Goal: Use online tool/utility

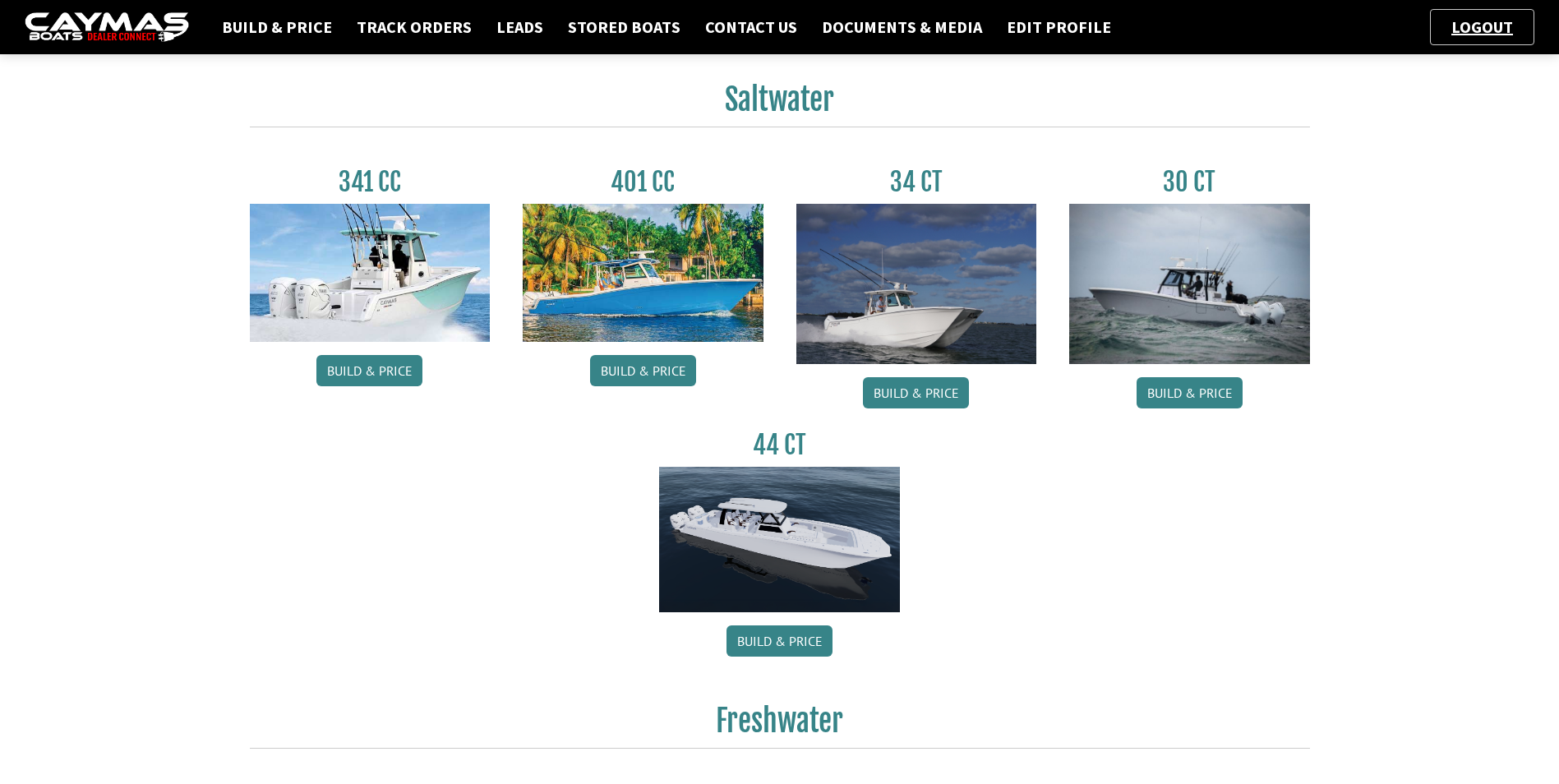
scroll to position [739, 0]
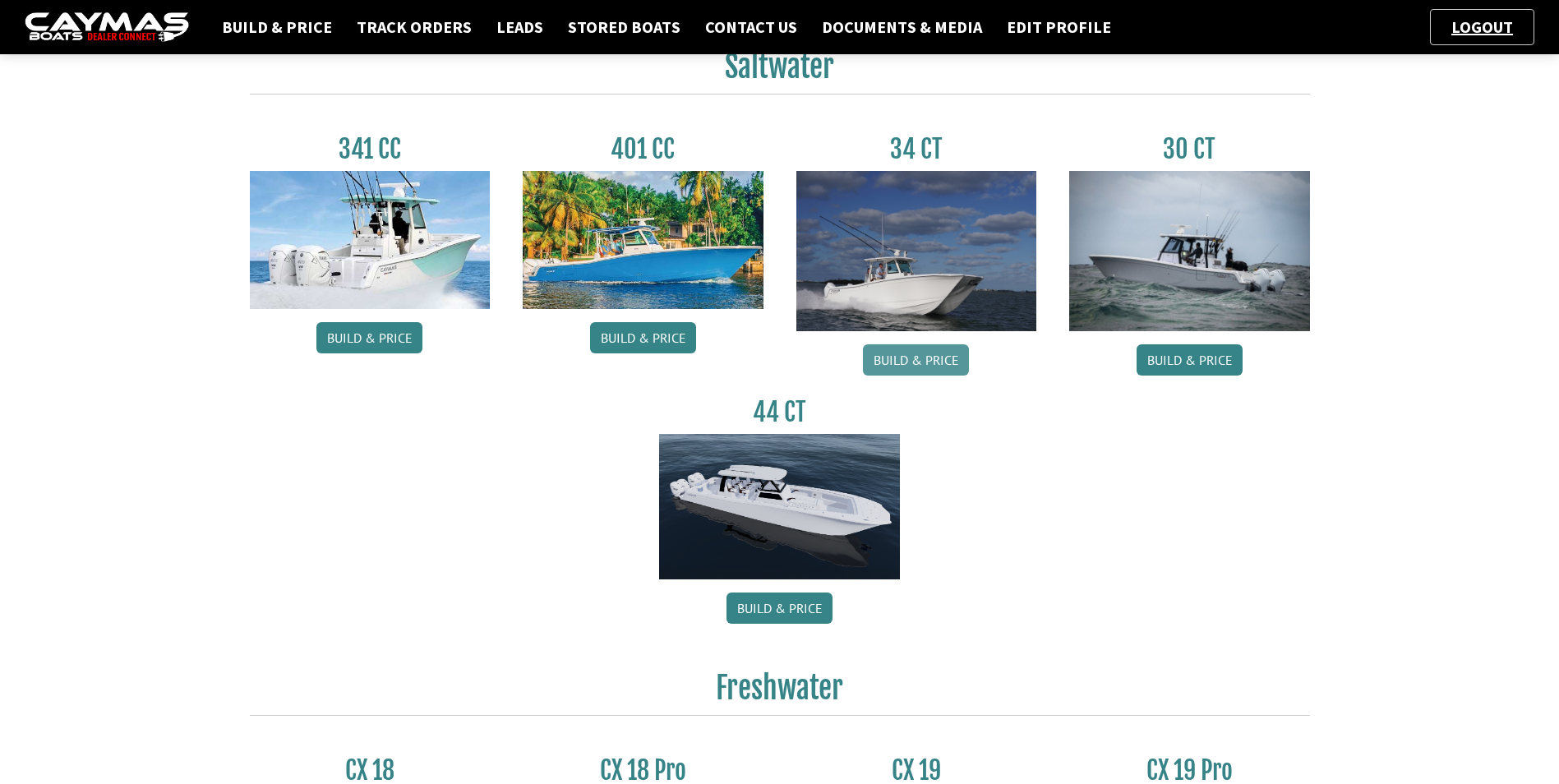
click at [929, 364] on link "Build & Price" at bounding box center [916, 359] width 106 height 31
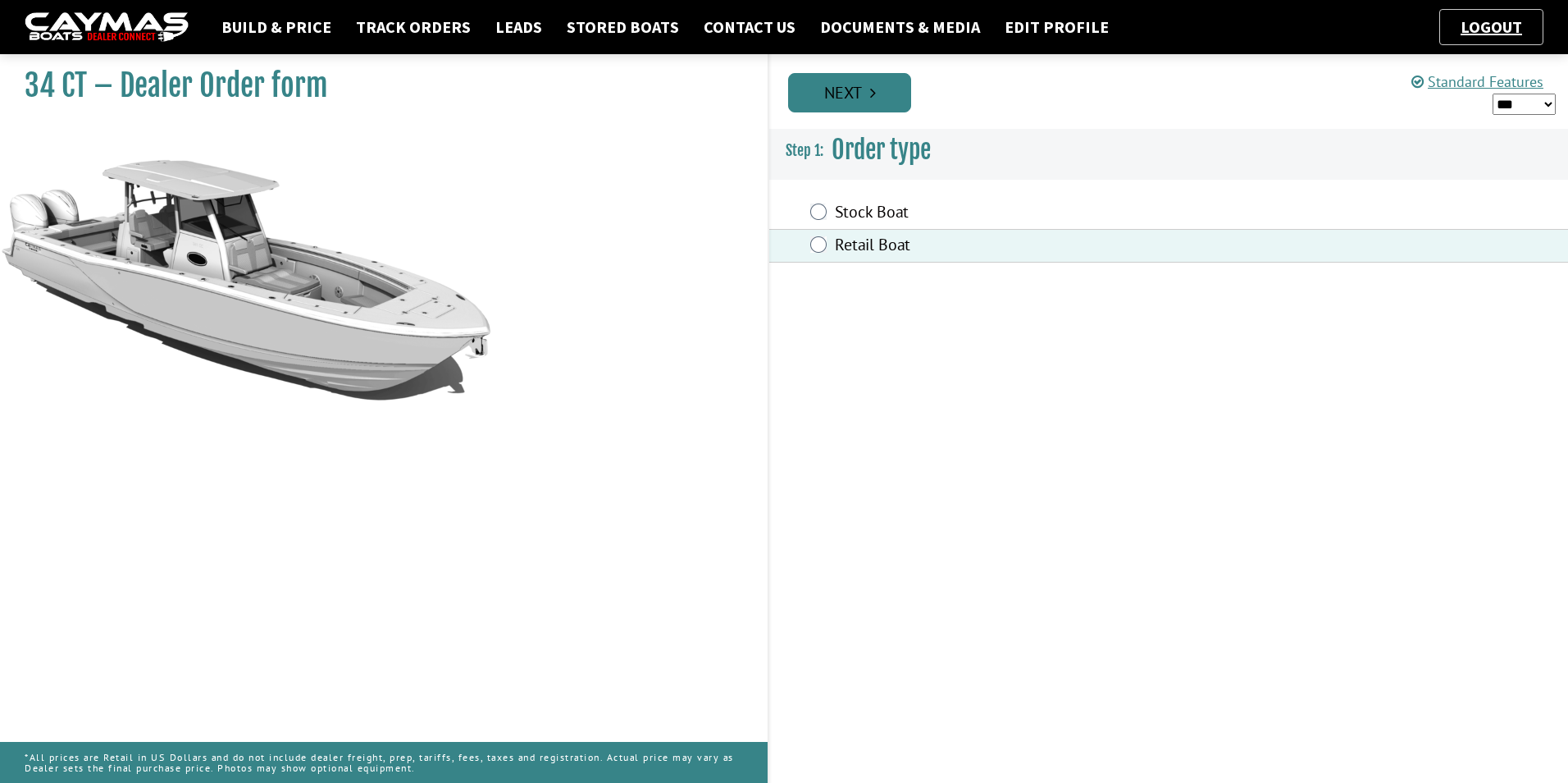
click at [874, 97] on icon "Pagination" at bounding box center [874, 93] width 6 height 16
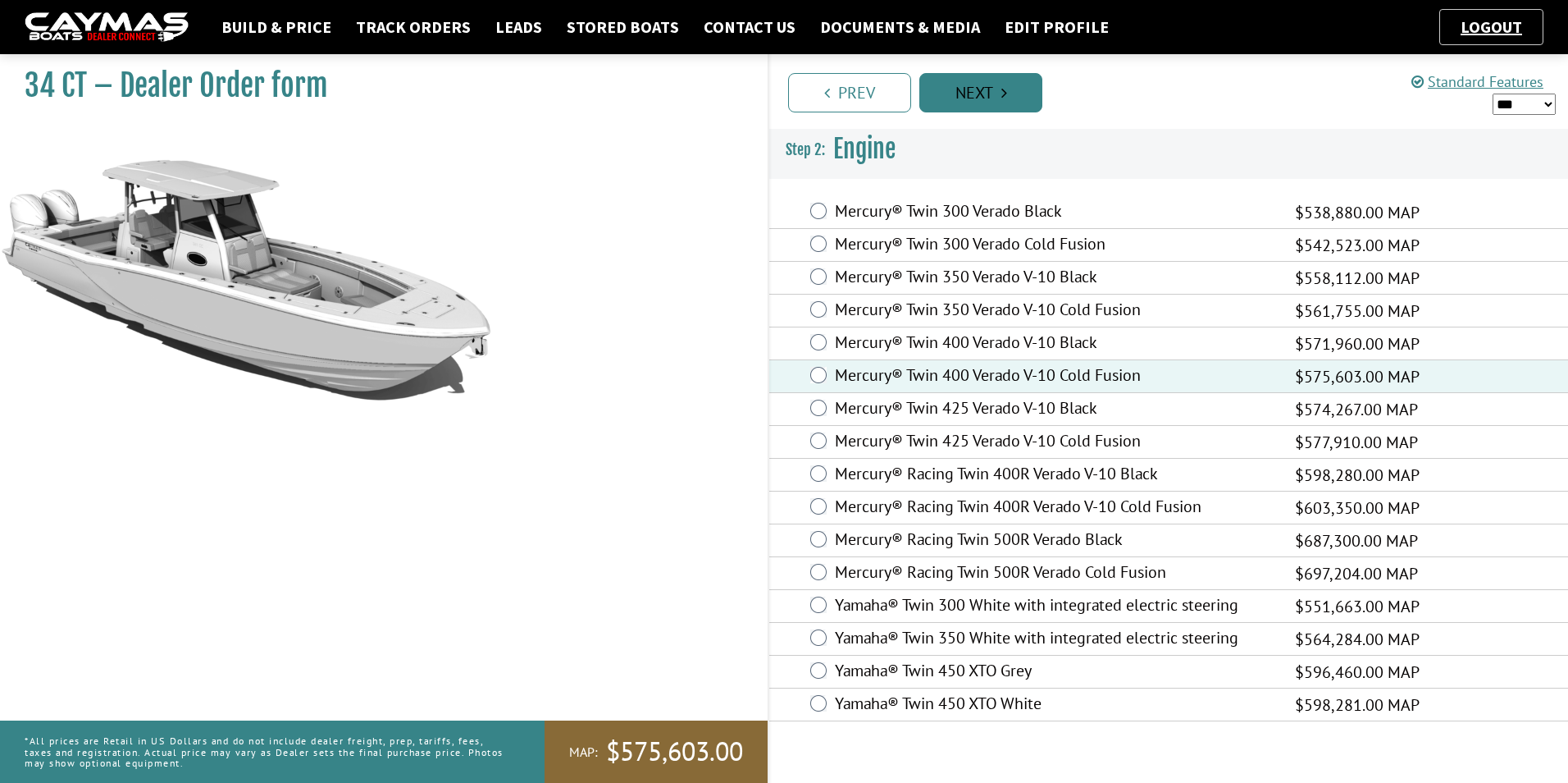
click at [993, 92] on link "Next" at bounding box center [981, 93] width 123 height 40
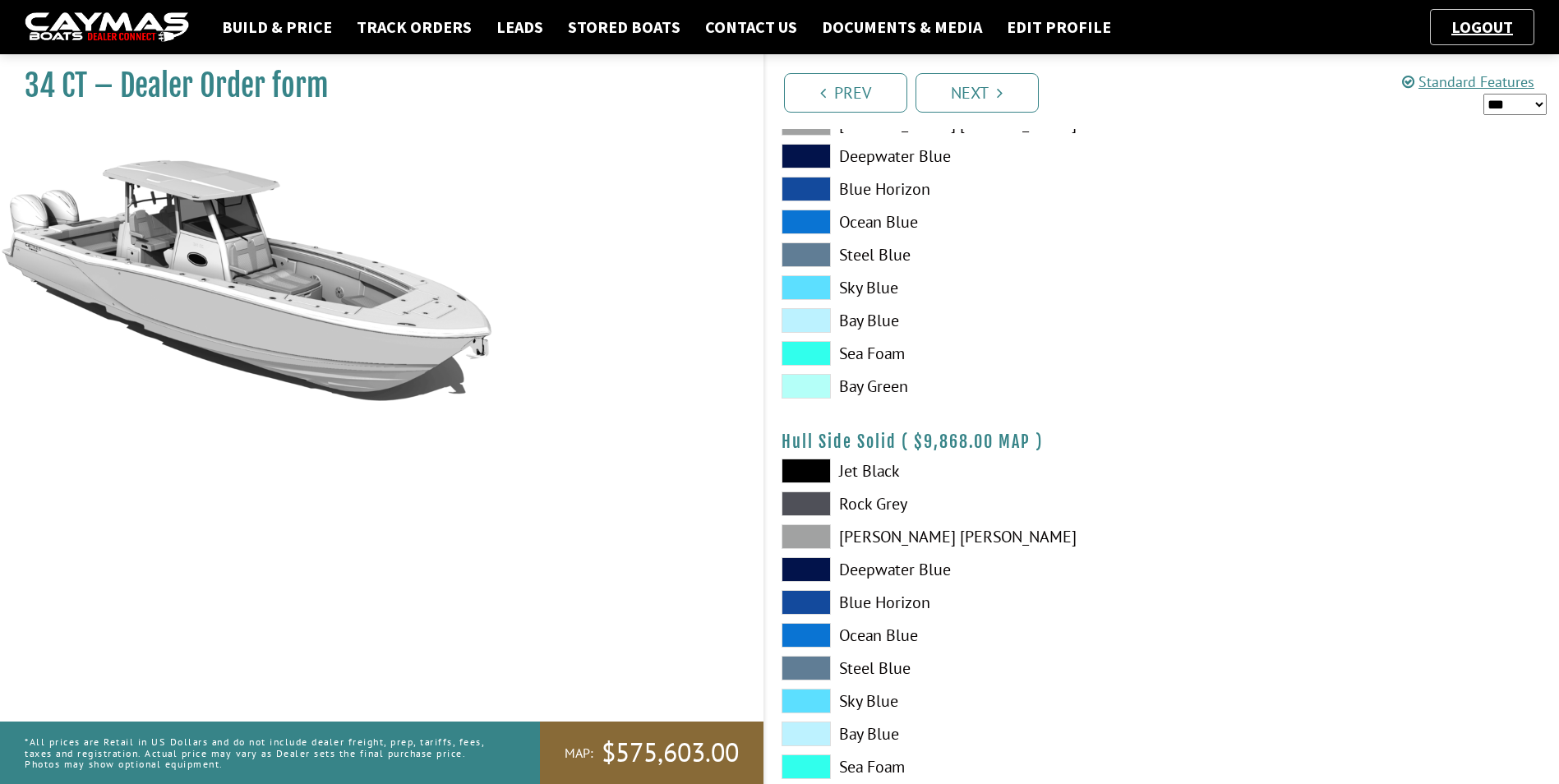
scroll to position [657, 0]
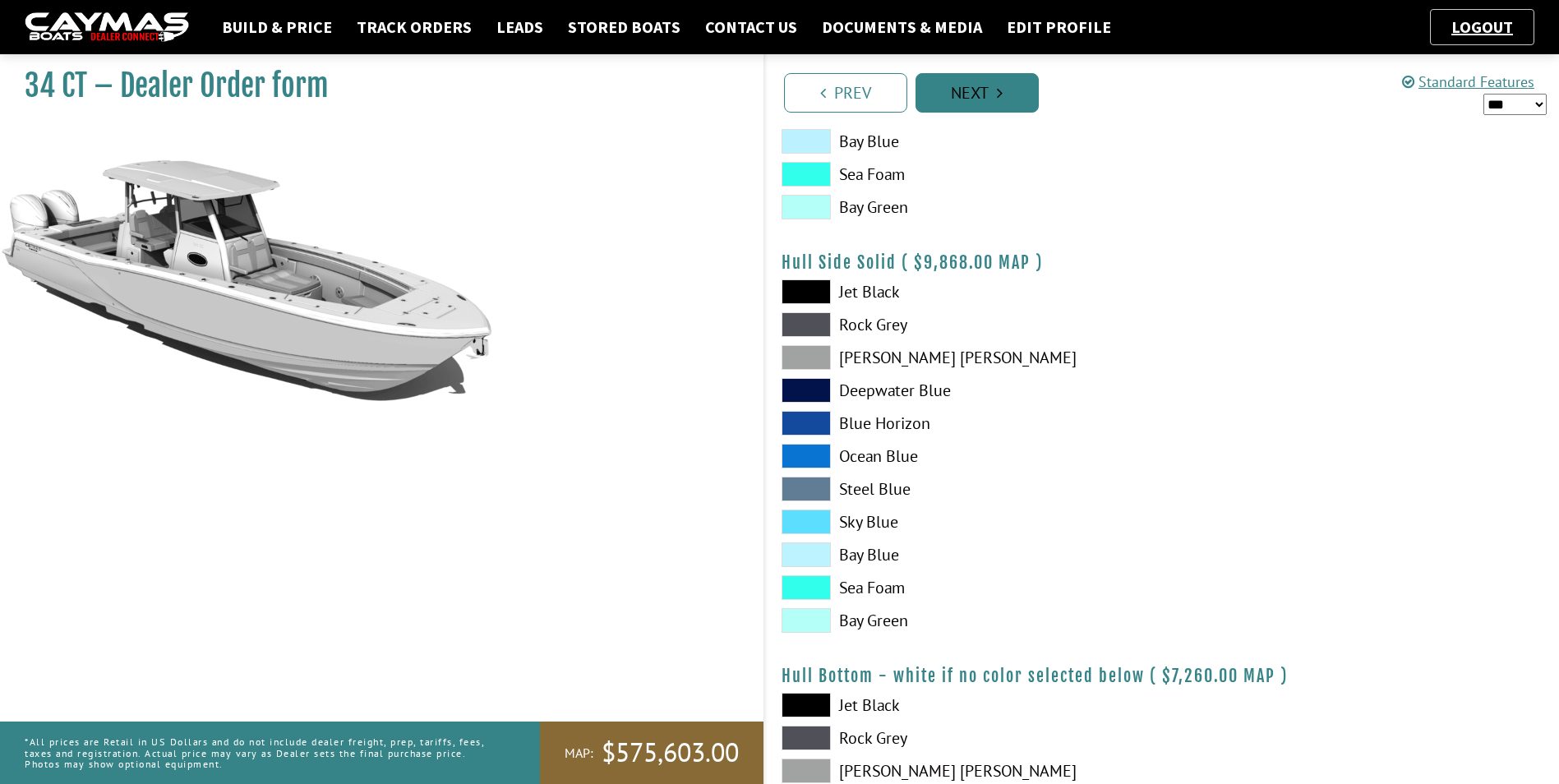
click at [1005, 96] on link "Next" at bounding box center [977, 93] width 124 height 40
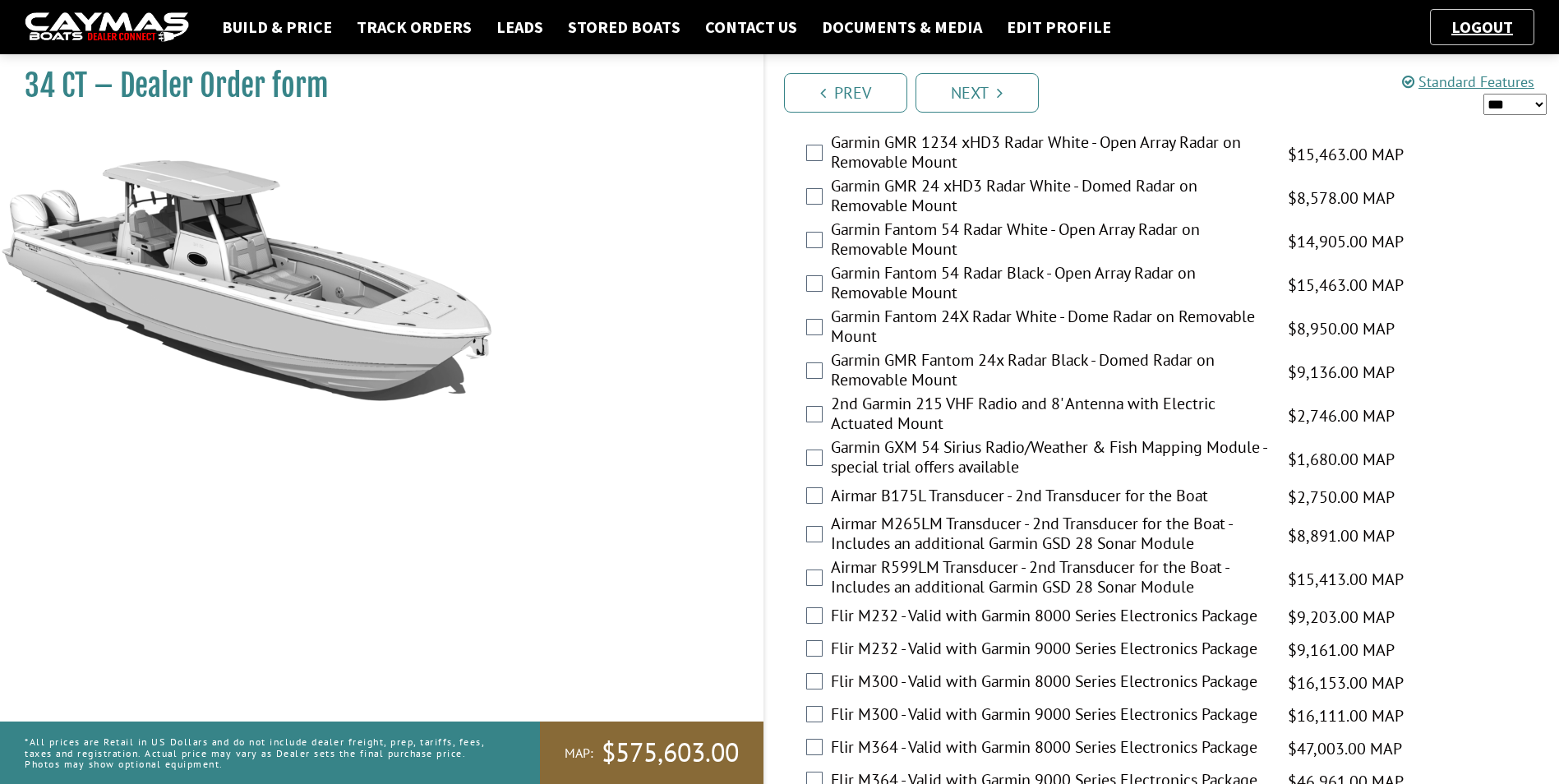
scroll to position [2722, 0]
